Goal: Information Seeking & Learning: Learn about a topic

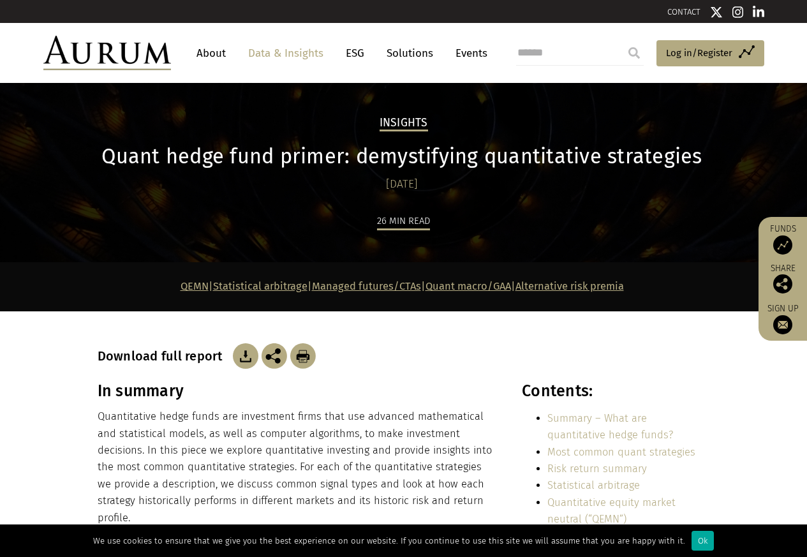
click at [186, 306] on section "QEMN | Statistical arbitrage | Managed futures/CTAs | Quant macro/GAA | Alterna…" at bounding box center [403, 286] width 807 height 49
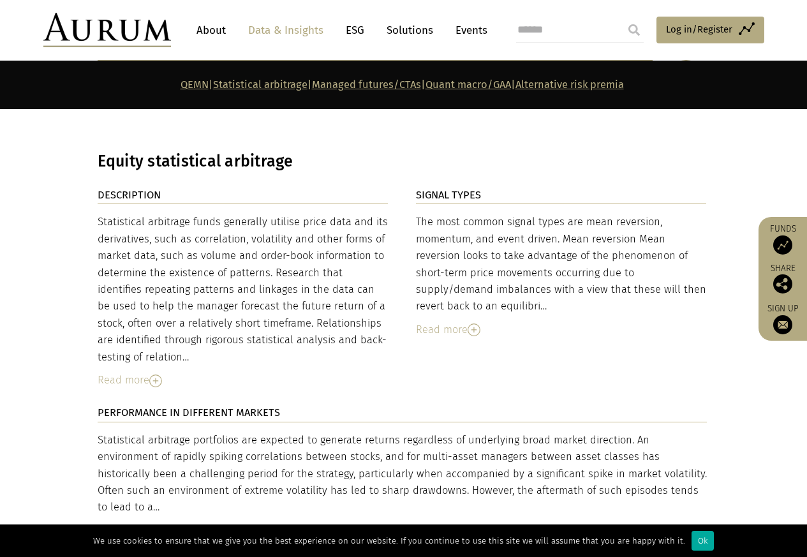
scroll to position [2144, 0]
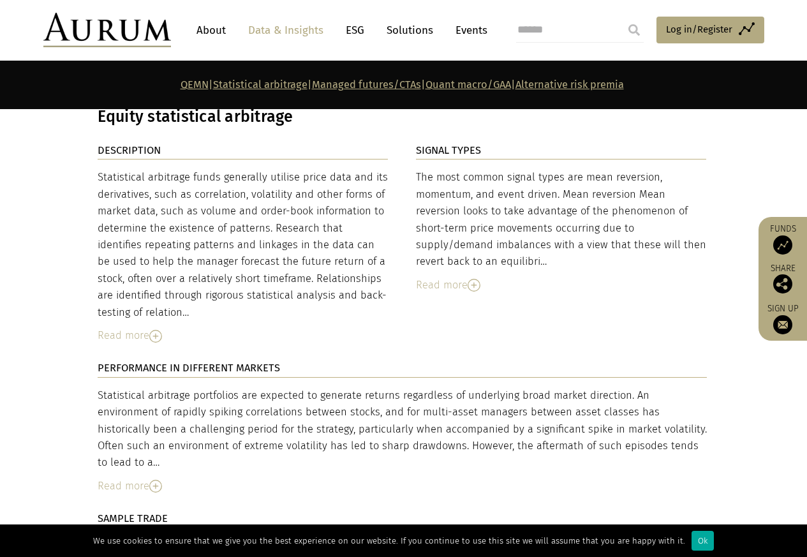
click at [485, 85] on link "Quant macro/GAA" at bounding box center [469, 85] width 86 height 12
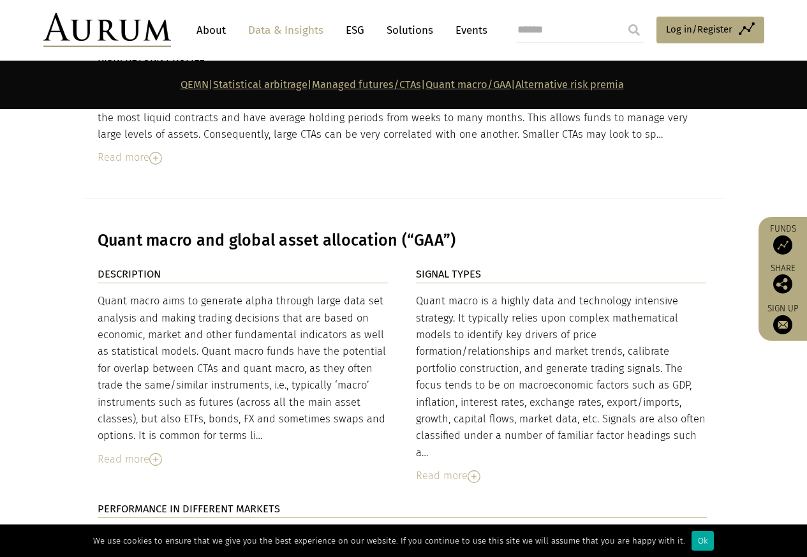
scroll to position [4257, 0]
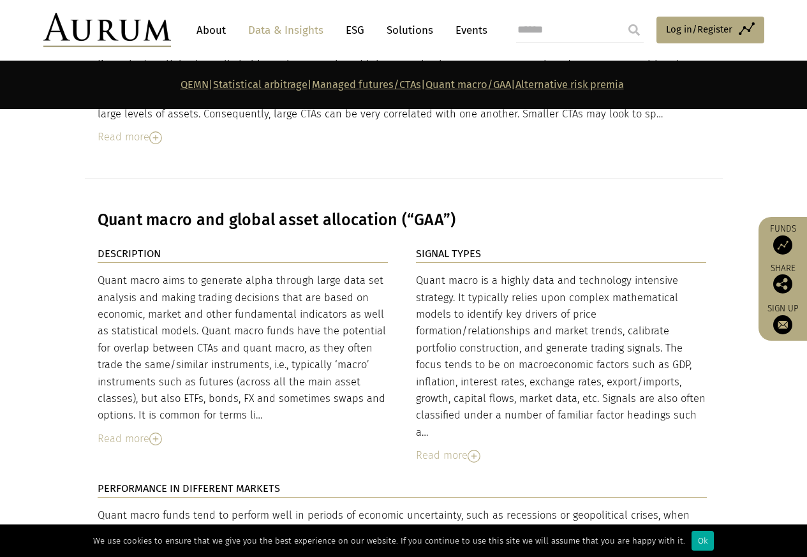
click at [472, 86] on link "Quant macro/GAA" at bounding box center [469, 85] width 86 height 12
click at [587, 85] on link "Alternative risk premia" at bounding box center [570, 85] width 108 height 12
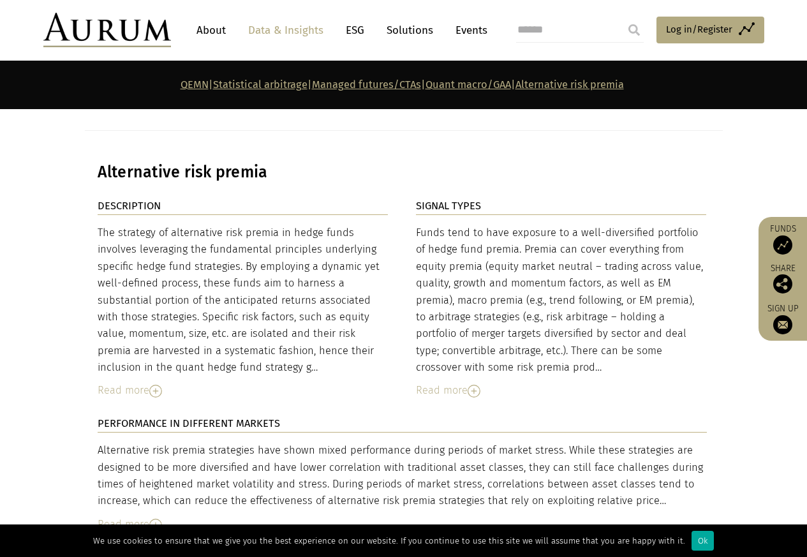
scroll to position [5314, 0]
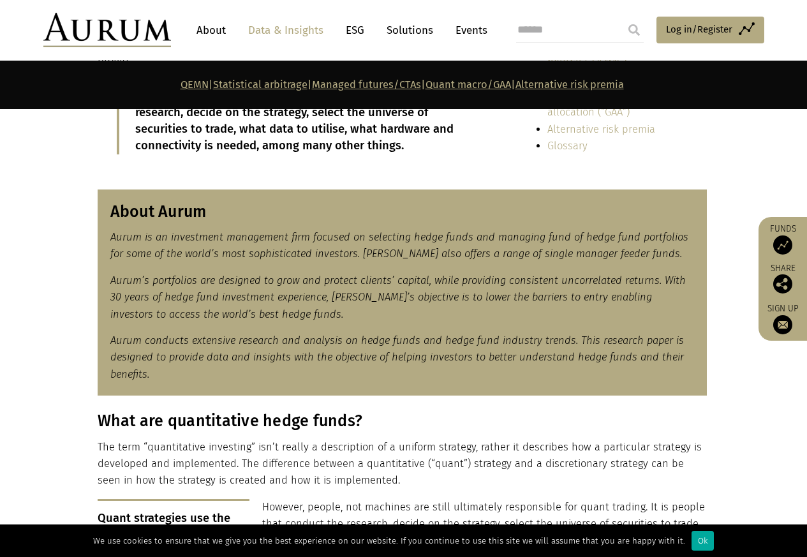
scroll to position [460, 0]
